Goal: Task Accomplishment & Management: Book appointment/travel/reservation

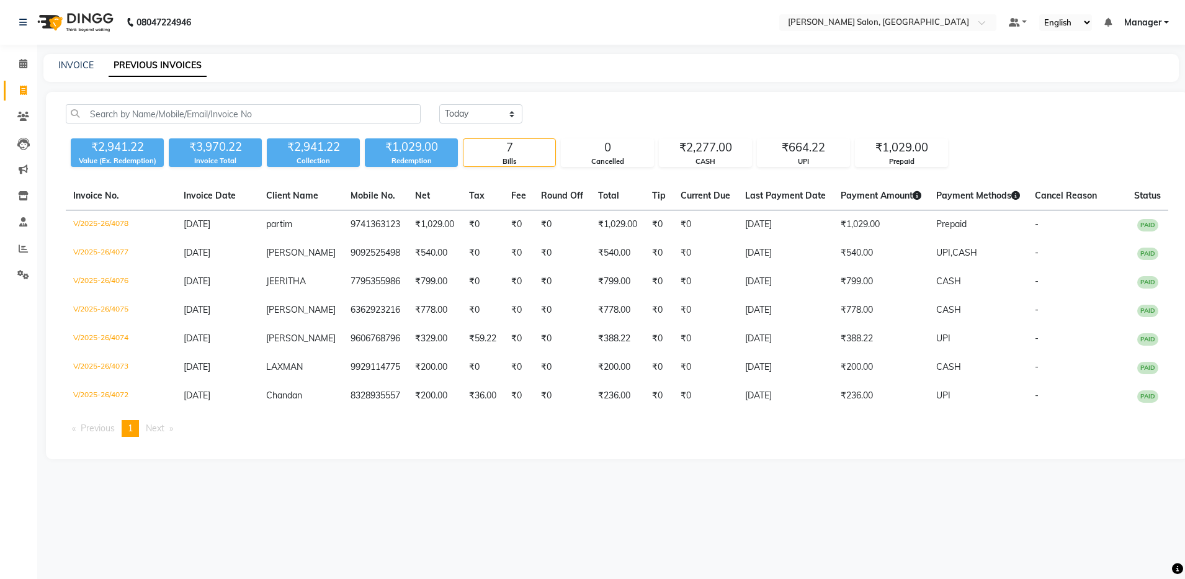
click at [238, 133] on div "₹2,941.22 Value (Ex. Redemption) ₹3,970.22 Invoice Total ₹2,941.22 Collection ₹…" at bounding box center [617, 150] width 1103 height 34
click at [61, 63] on link "INVOICE" at bounding box center [75, 65] width 35 height 11
select select "service"
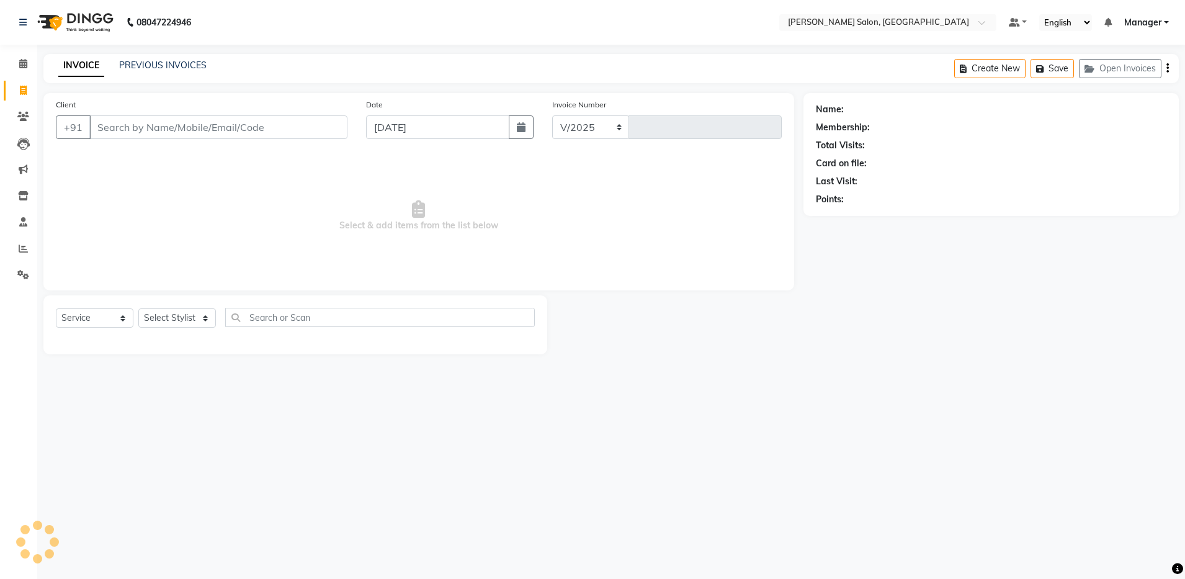
select select "4781"
type input "4079"
click at [17, 63] on span at bounding box center [23, 64] width 22 height 14
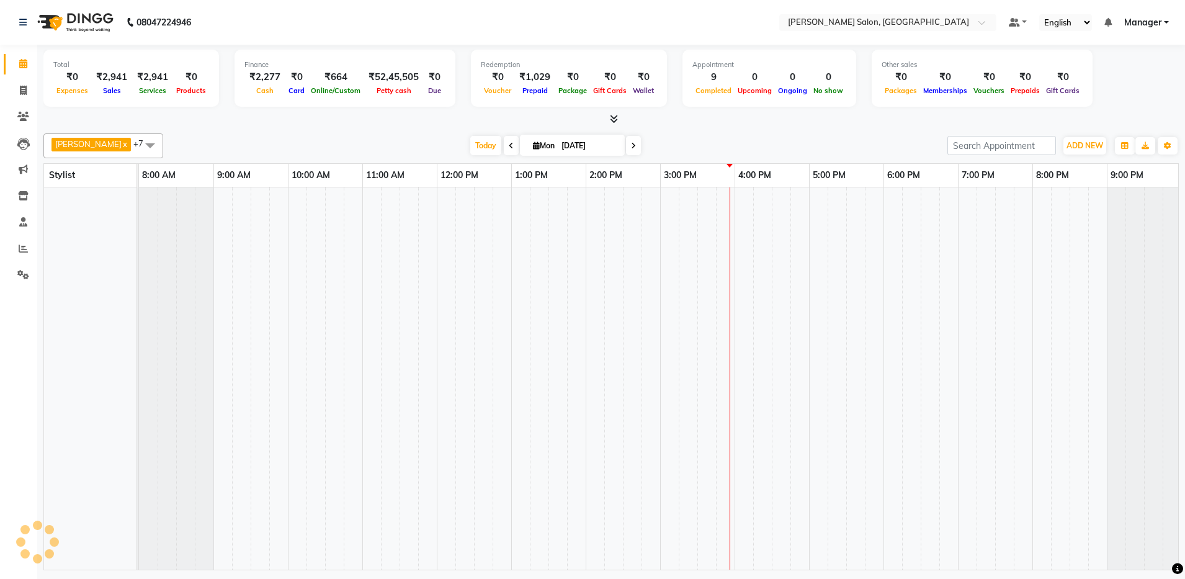
click at [631, 143] on icon at bounding box center [633, 145] width 5 height 7
type input "02-09-2025"
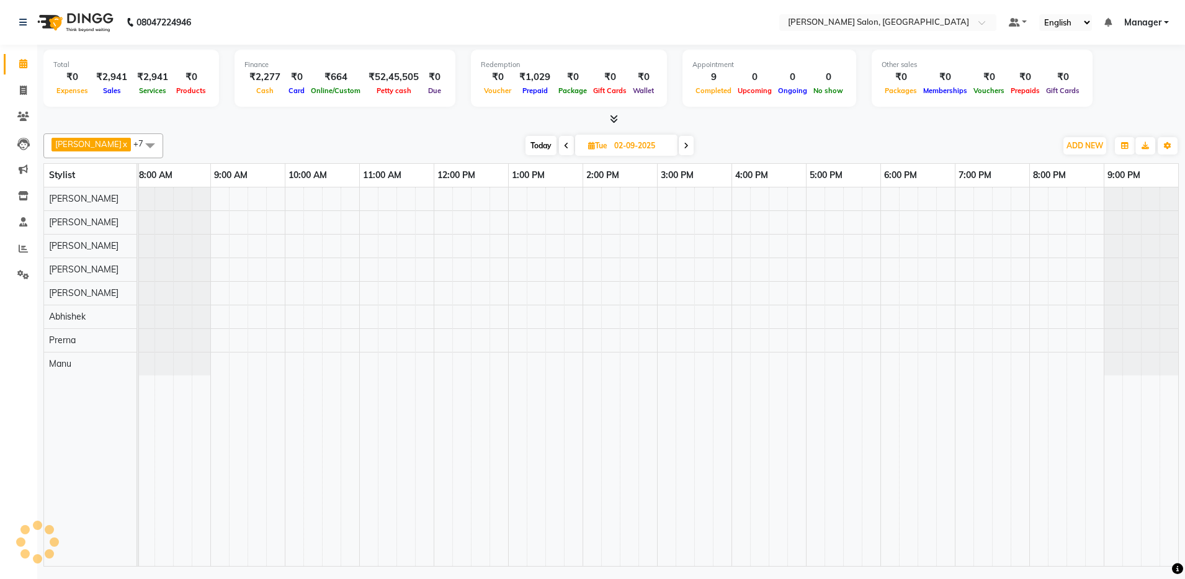
click at [745, 222] on div at bounding box center [657, 376] width 1043 height 379
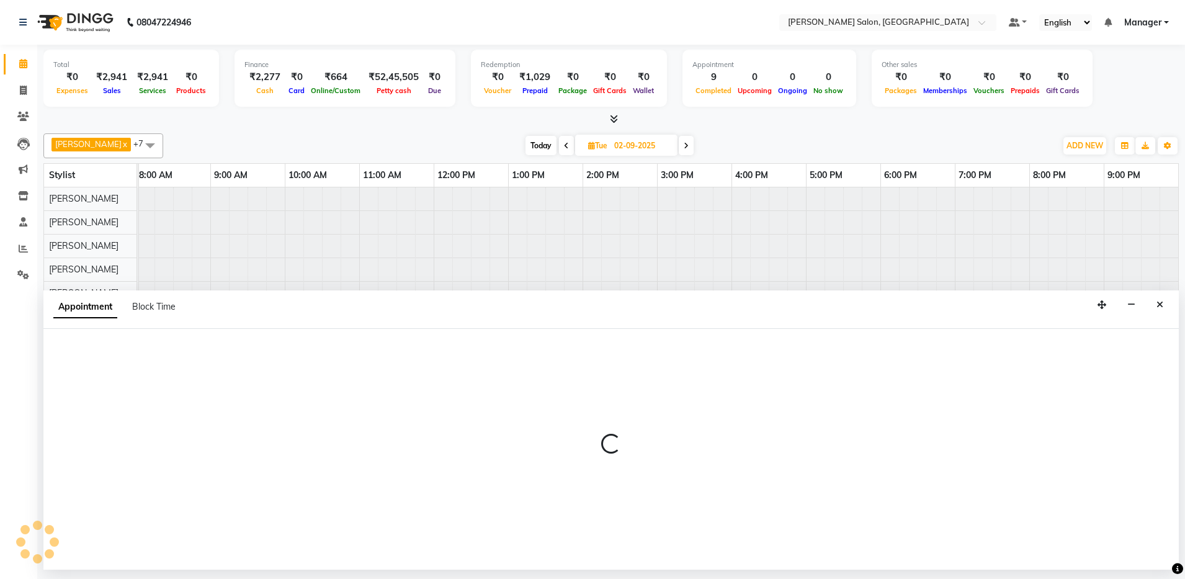
select select "28897"
select select "tentative"
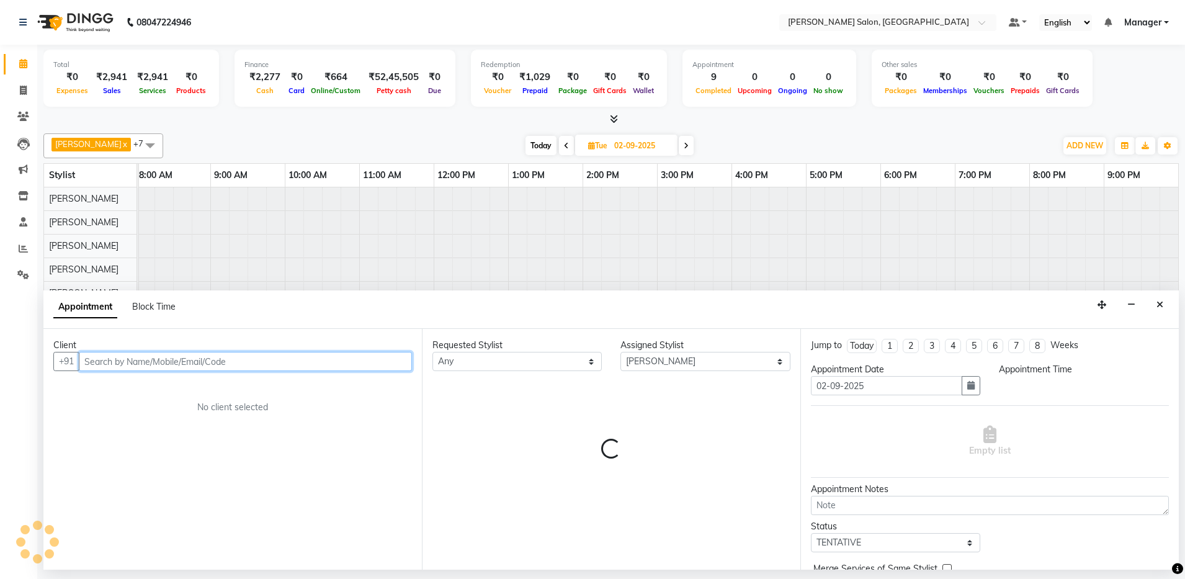
select select "960"
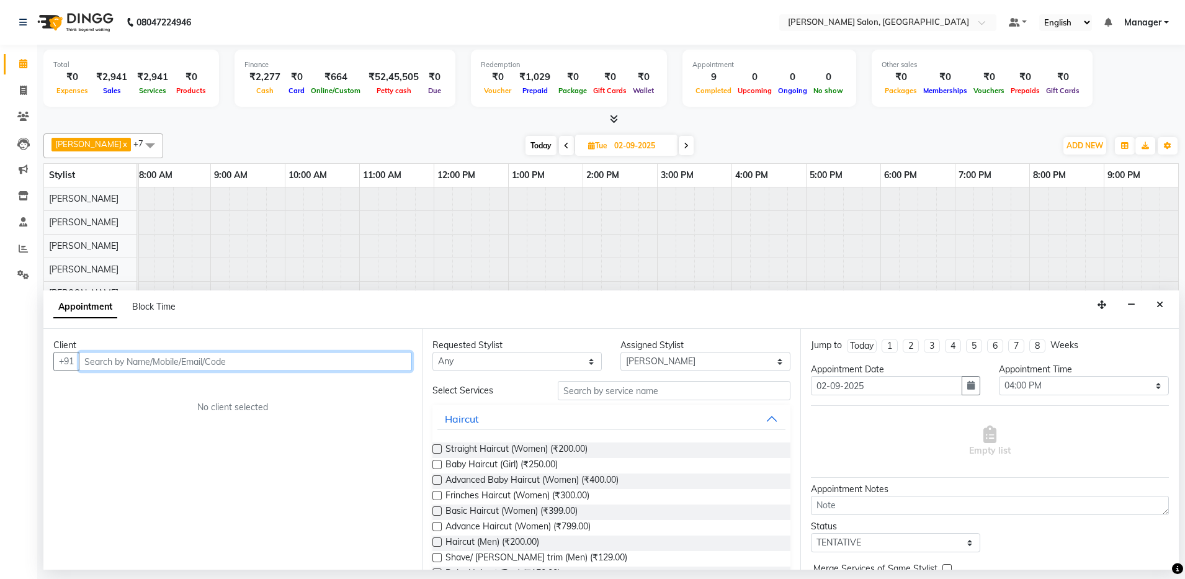
click at [194, 358] on input "text" at bounding box center [245, 361] width 333 height 19
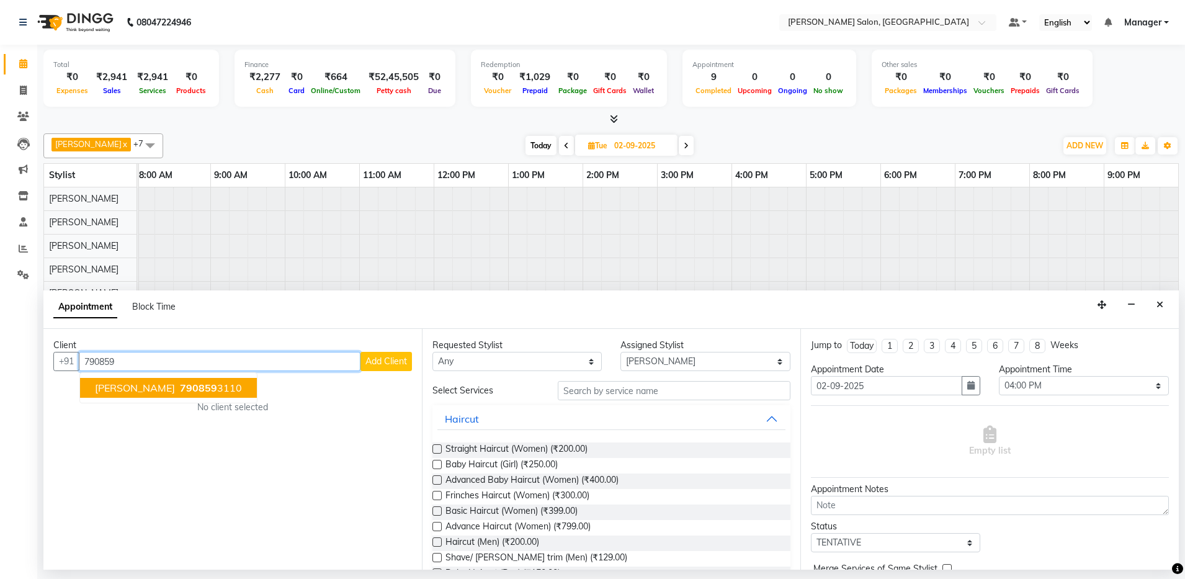
click at [180, 384] on span "790859" at bounding box center [198, 388] width 37 height 12
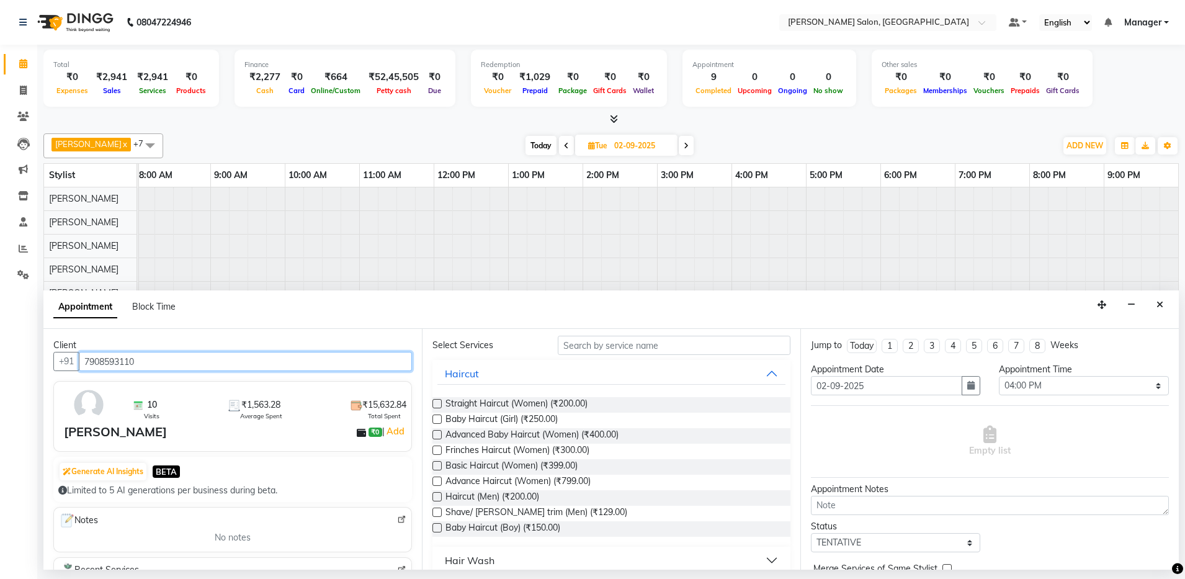
scroll to position [0, 0]
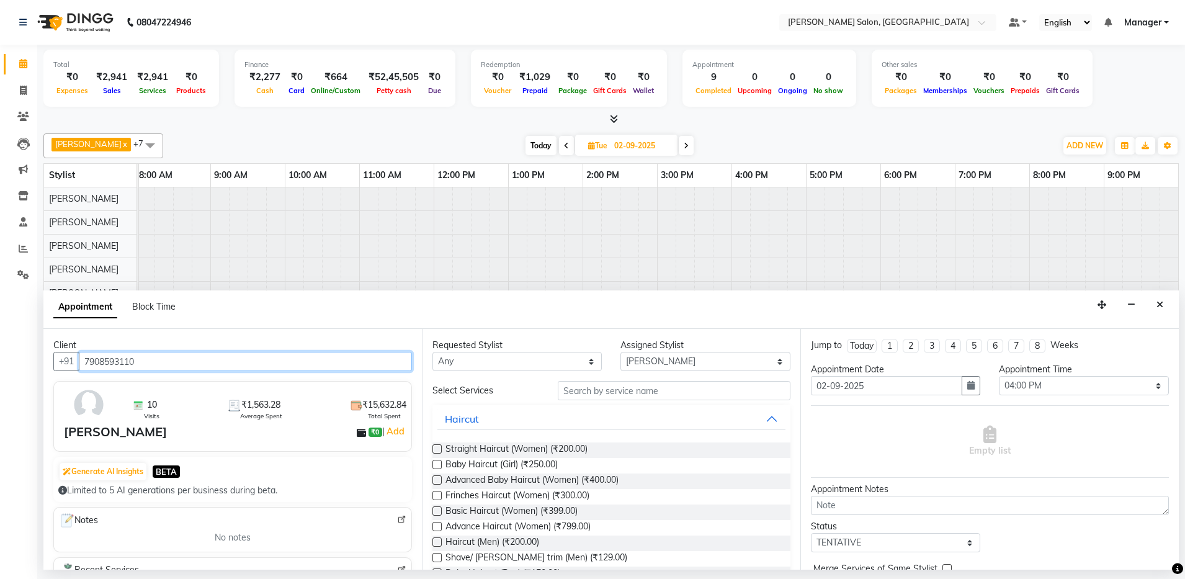
type input "7908593110"
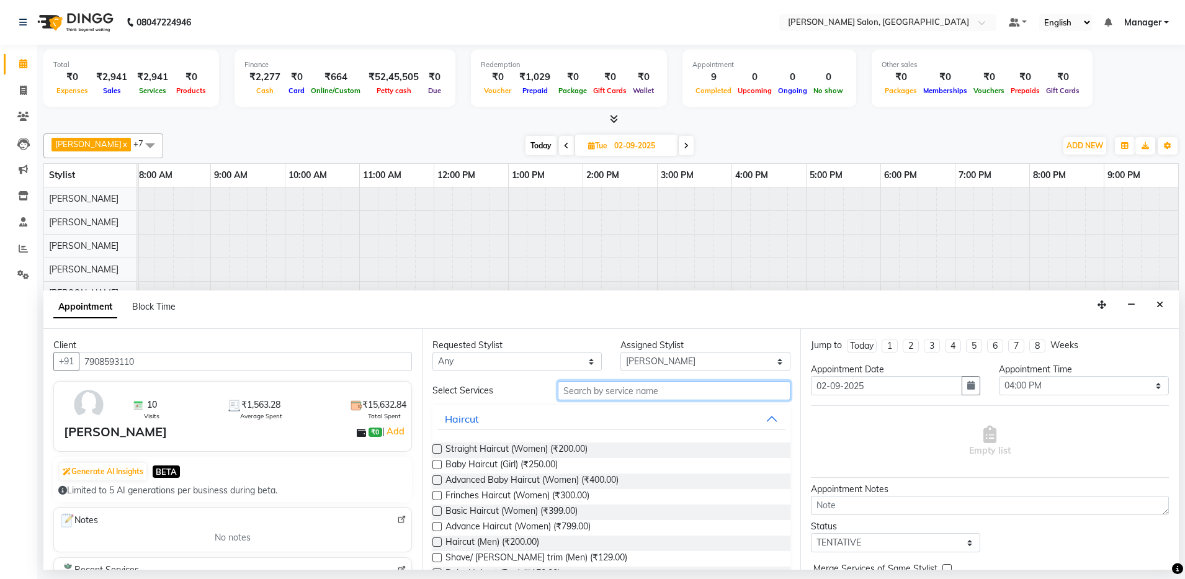
click at [635, 390] on input "text" at bounding box center [674, 390] width 233 height 19
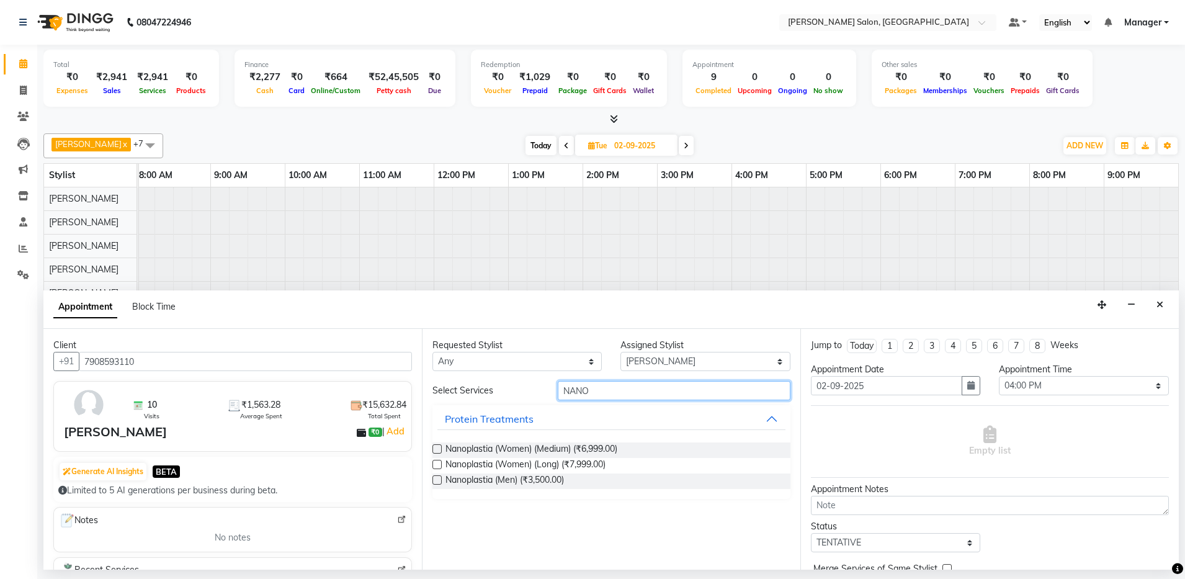
type input "NANO"
click at [435, 447] on label at bounding box center [437, 448] width 9 height 9
click at [435, 447] on input "checkbox" at bounding box center [437, 450] width 8 height 8
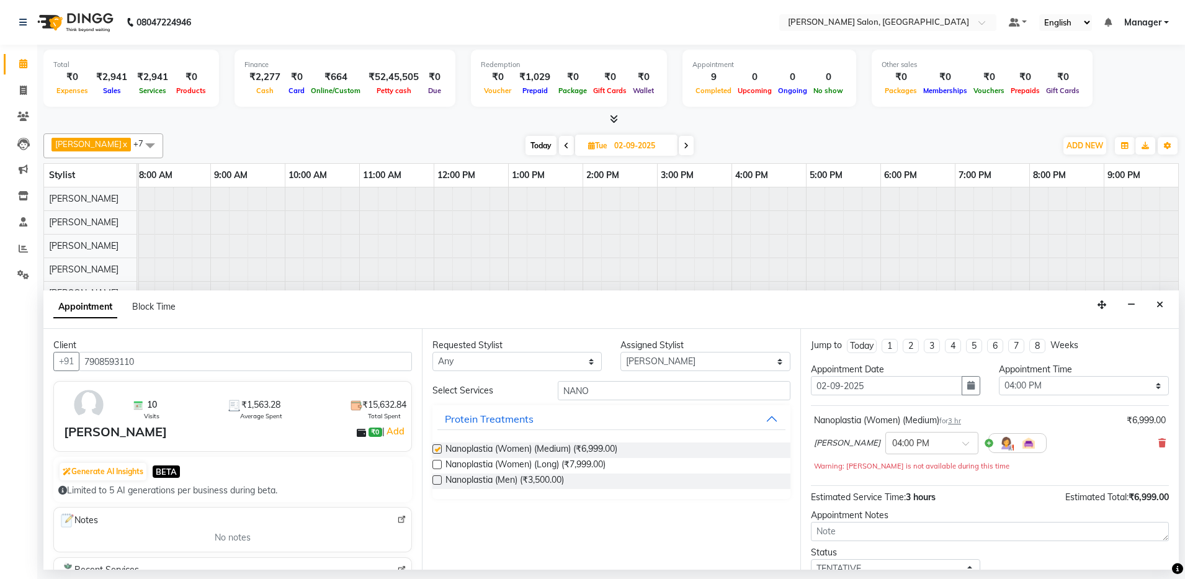
checkbox input "false"
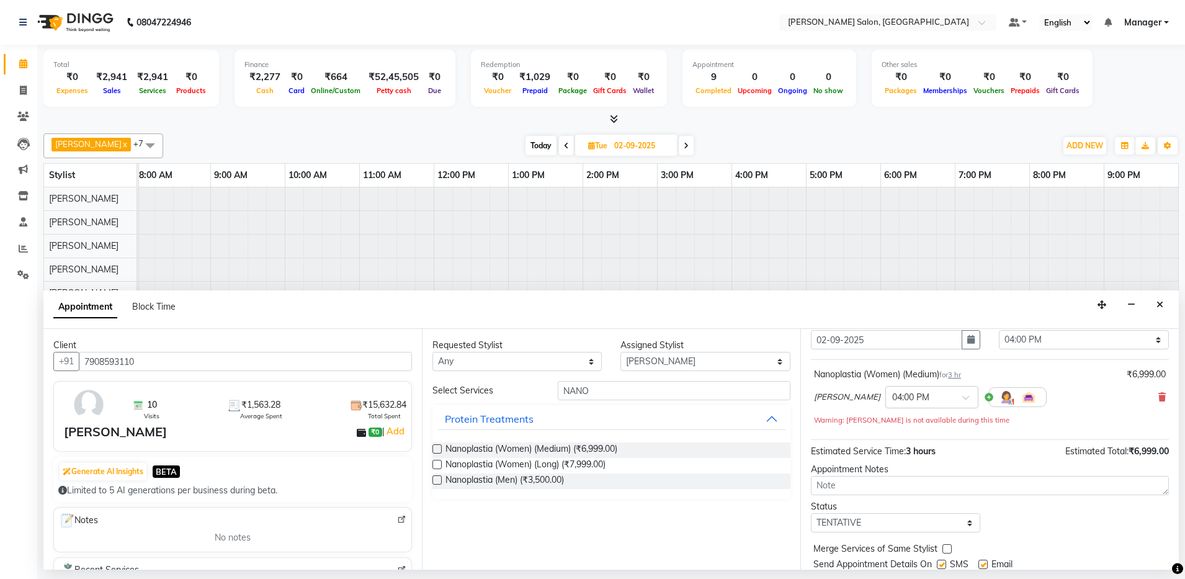
scroll to position [87, 0]
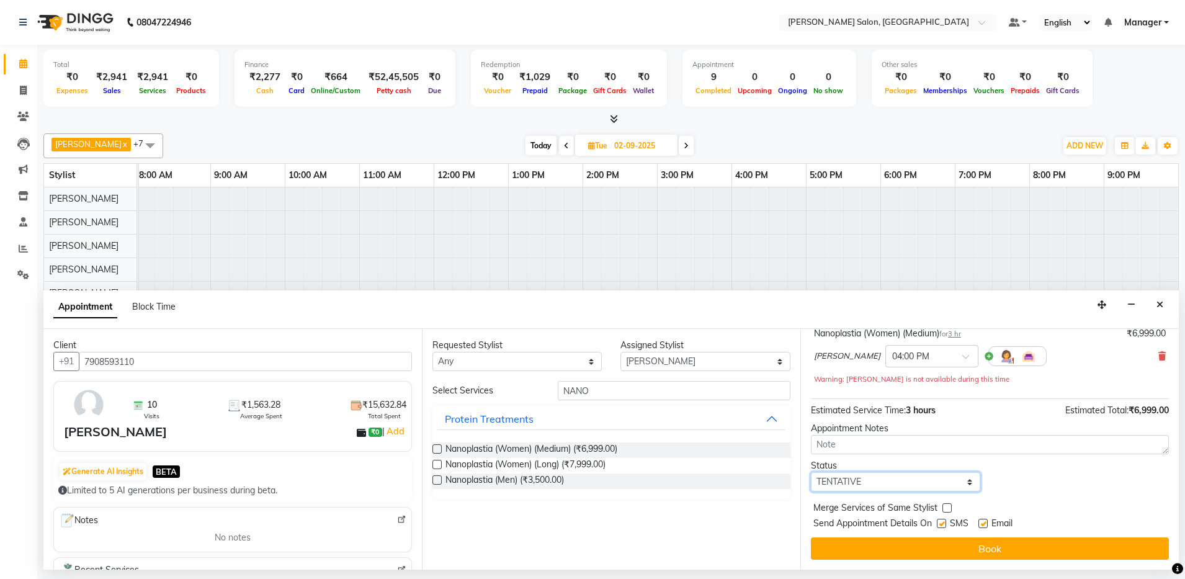
click at [928, 473] on select "Select TENTATIVE CONFIRM UPCOMING" at bounding box center [895, 481] width 169 height 19
select select "confirm booking"
click at [811, 472] on select "Select TENTATIVE CONFIRM UPCOMING" at bounding box center [895, 481] width 169 height 19
click at [984, 524] on label at bounding box center [983, 523] width 9 height 9
click at [984, 524] on input "checkbox" at bounding box center [983, 525] width 8 height 8
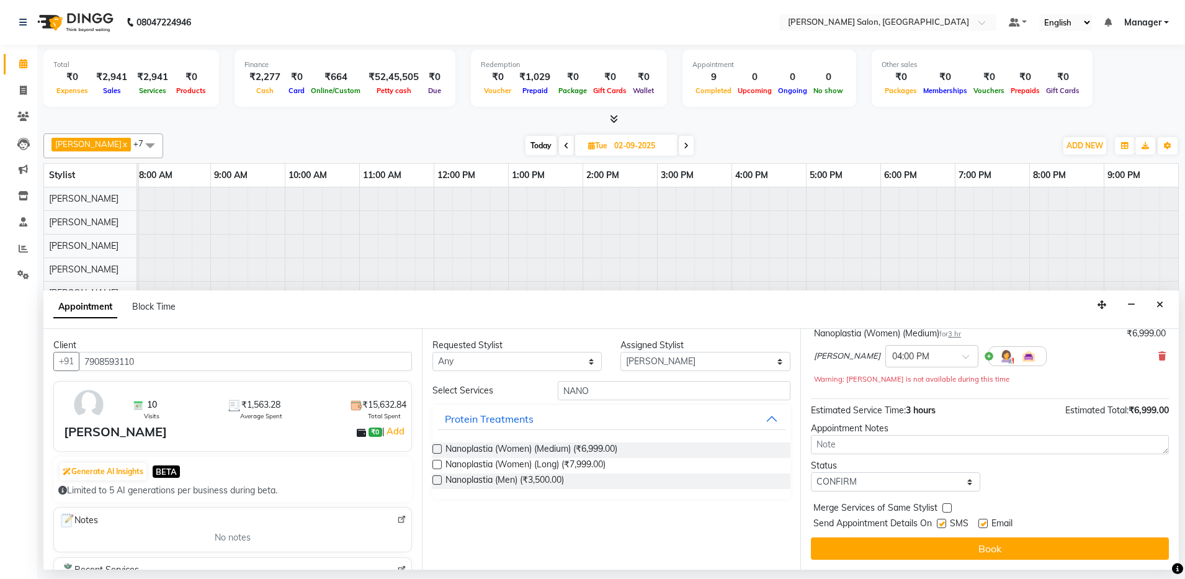
checkbox input "false"
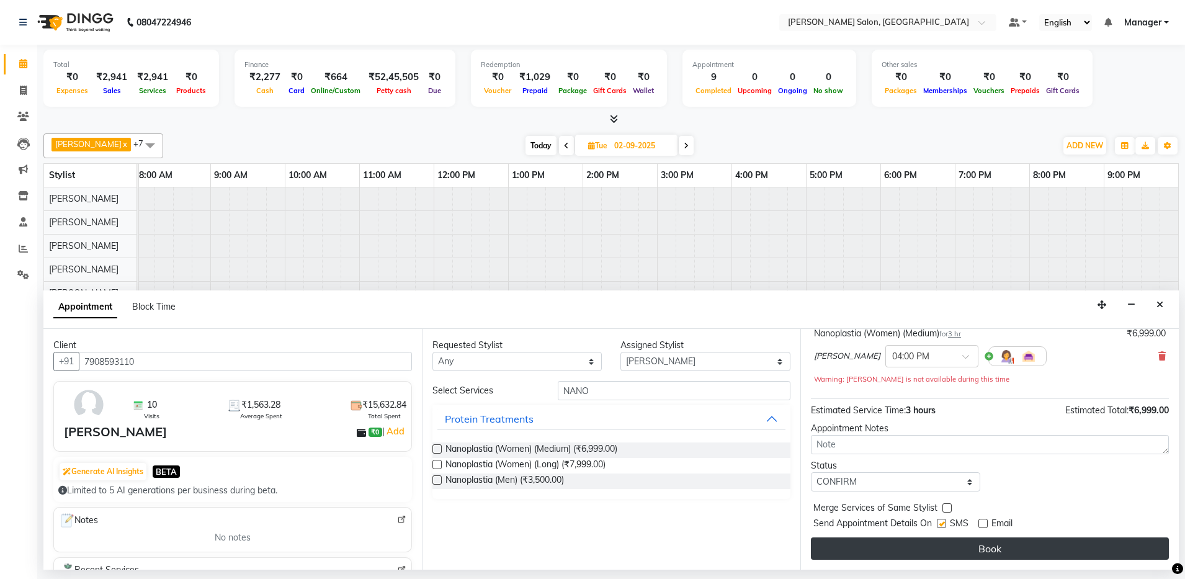
click at [984, 542] on button "Book" at bounding box center [990, 548] width 358 height 22
